Goal: Transaction & Acquisition: Book appointment/travel/reservation

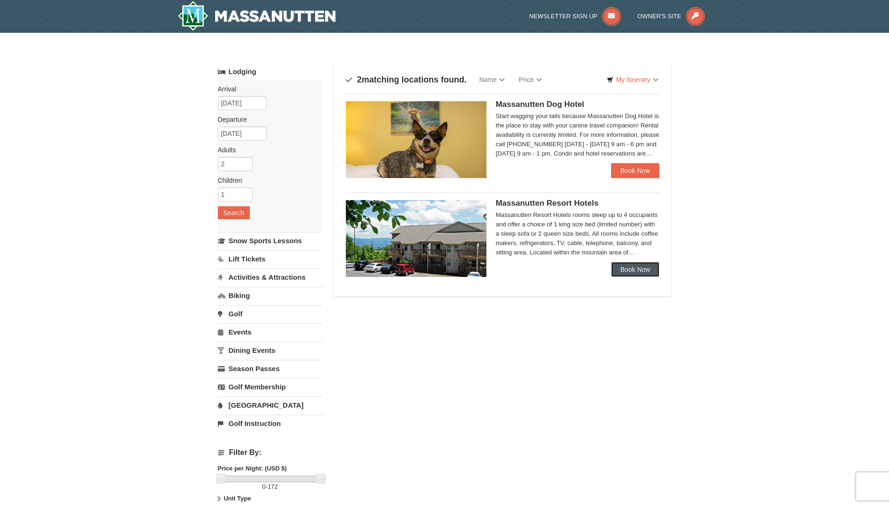
click at [632, 273] on link "Book Now" at bounding box center [635, 269] width 49 height 15
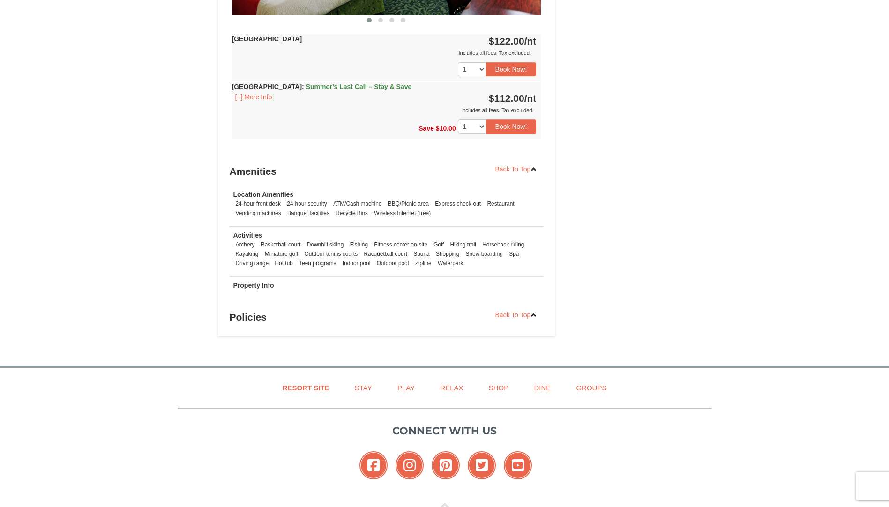
scroll to position [562, 0]
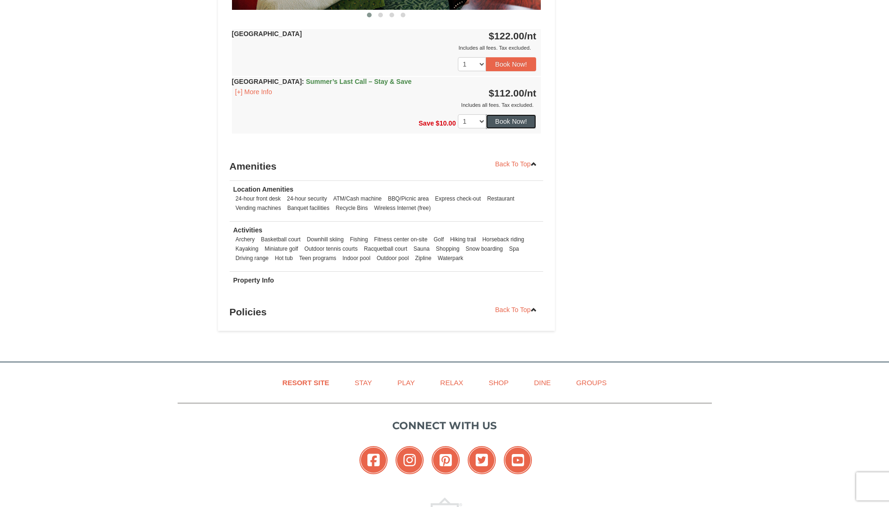
click at [517, 119] on button "Book Now!" at bounding box center [511, 121] width 51 height 14
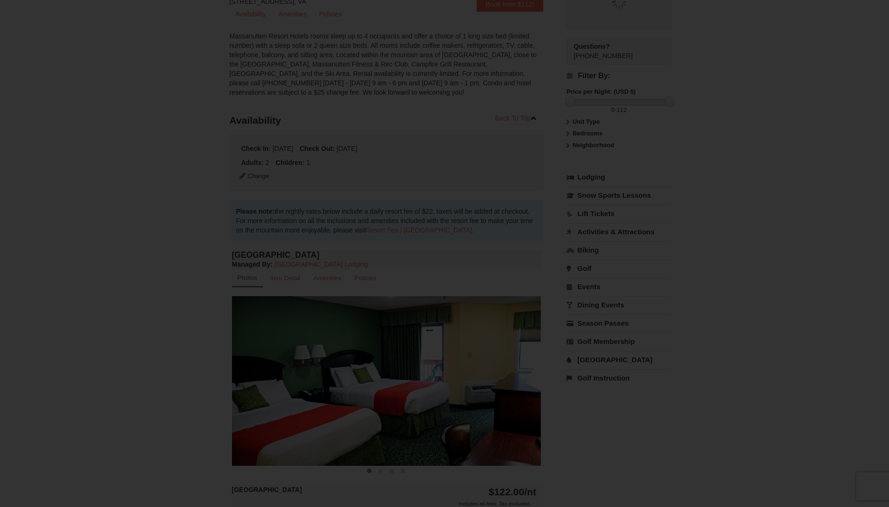
scroll to position [91, 0]
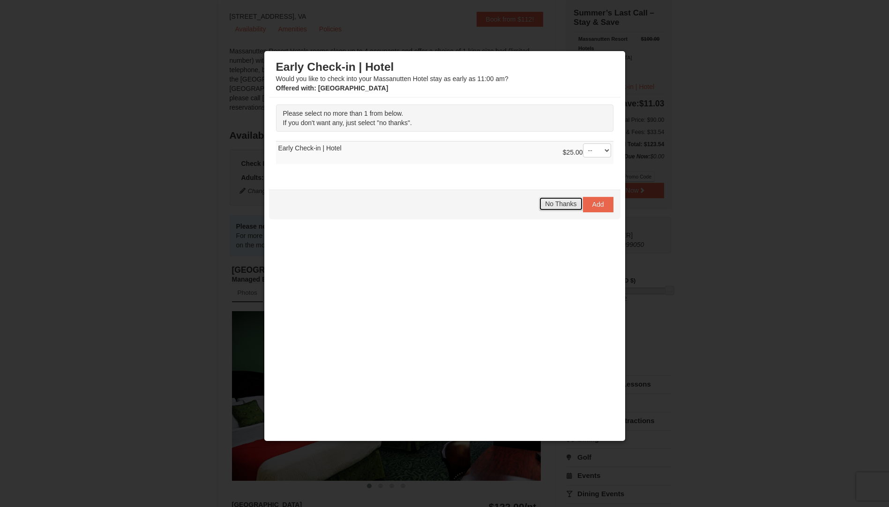
click at [569, 206] on span "No Thanks" at bounding box center [560, 203] width 31 height 7
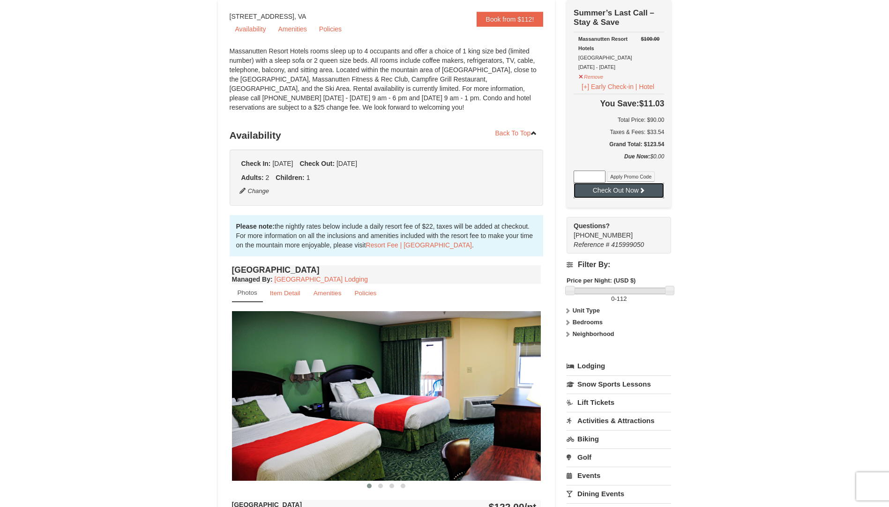
click at [624, 195] on button "Check Out Now" at bounding box center [619, 190] width 90 height 15
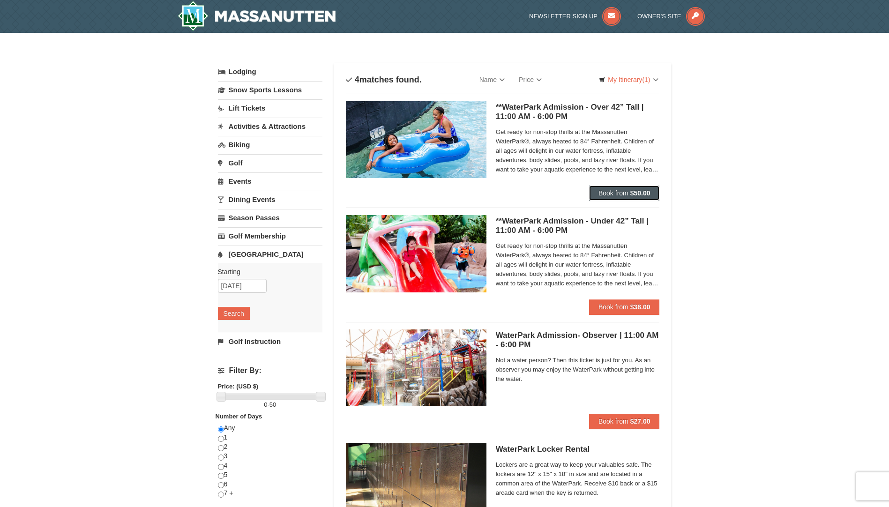
click at [643, 192] on strong "$50.00" at bounding box center [640, 192] width 20 height 7
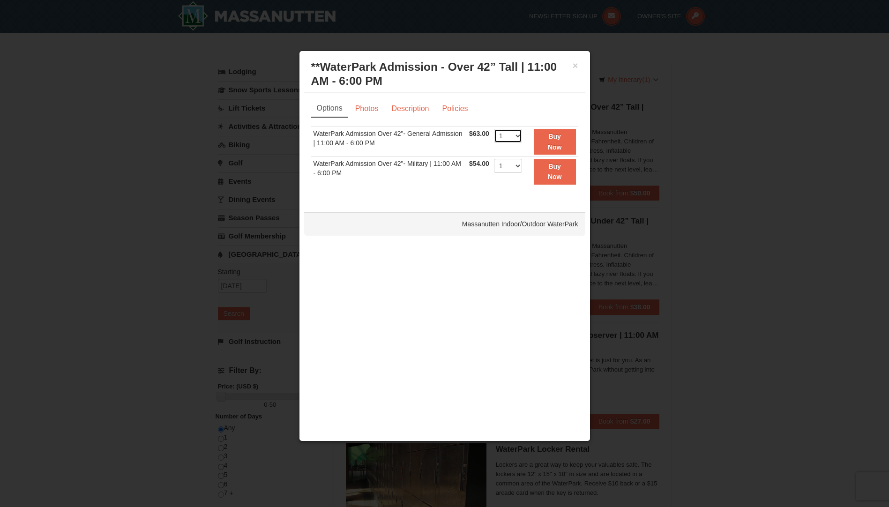
click at [519, 139] on select "1 2 3 4 5 6 7 8 9 10 11 12 13 14 15 16 17 18 19 20 21 22" at bounding box center [508, 136] width 28 height 14
click at [589, 139] on div "× **WaterPark Admission - Over 42” Tall | 11:00 AM - 6:00 PM Massanutten Indoor…" at bounding box center [444, 246] width 291 height 391
click at [575, 67] on button "×" at bounding box center [576, 65] width 6 height 9
